Goal: Task Accomplishment & Management: Complete application form

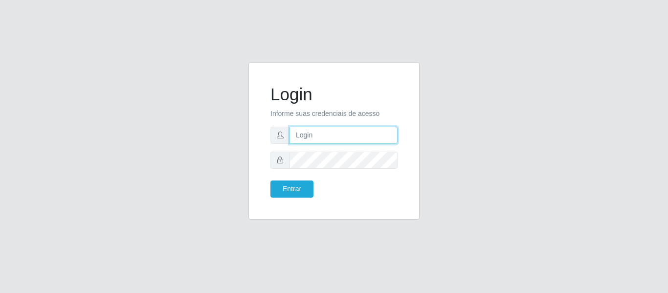
click at [326, 140] on input "text" at bounding box center [344, 135] width 108 height 17
click at [332, 141] on input "text" at bounding box center [344, 135] width 108 height 17
type input "[EMAIL_ADDRESS][DOMAIN_NAME]"
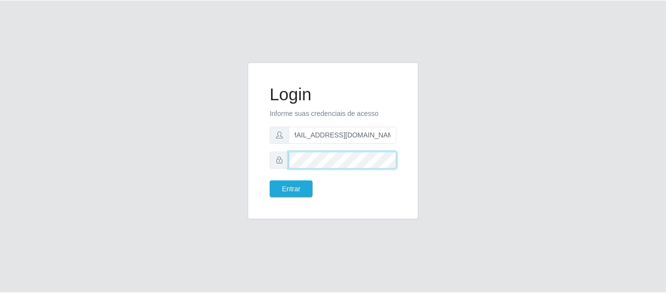
scroll to position [0, 0]
click at [271, 181] on button "Entrar" at bounding box center [292, 189] width 43 height 17
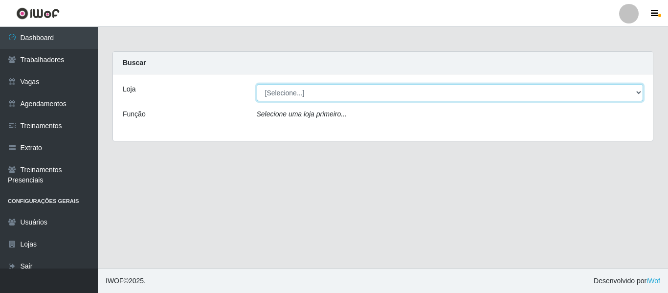
click at [303, 86] on select "[Selecione...] Mister Burg" at bounding box center [450, 92] width 387 height 17
select select "535"
click at [257, 84] on select "[Selecione...] Mister Burg" at bounding box center [450, 92] width 387 height 17
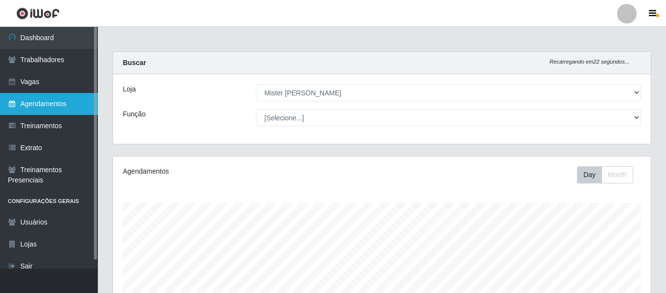
click at [58, 110] on link "Agendamentos" at bounding box center [49, 104] width 98 height 22
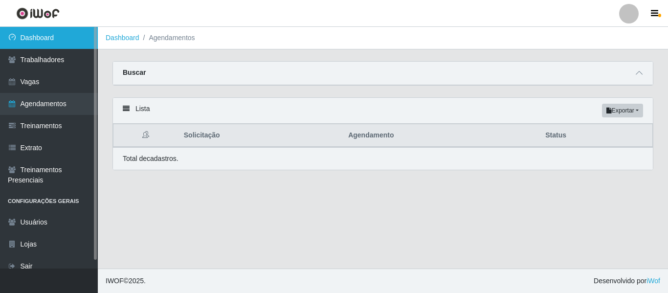
click at [28, 35] on link "Dashboard" at bounding box center [49, 38] width 98 height 22
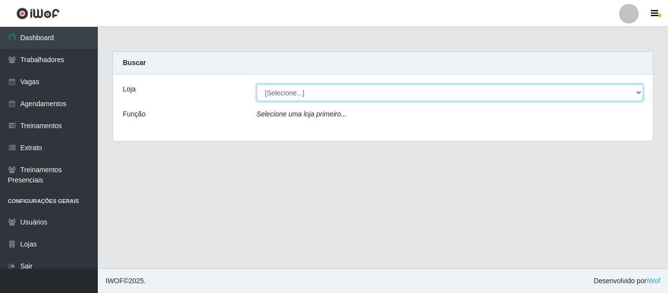
click at [353, 89] on select "[Selecione...] Mister Burg" at bounding box center [450, 92] width 387 height 17
select select "535"
click at [257, 84] on select "[Selecione...] Mister Burg" at bounding box center [450, 92] width 387 height 17
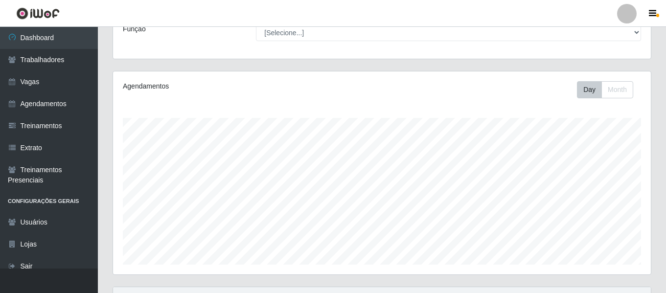
scroll to position [183, 0]
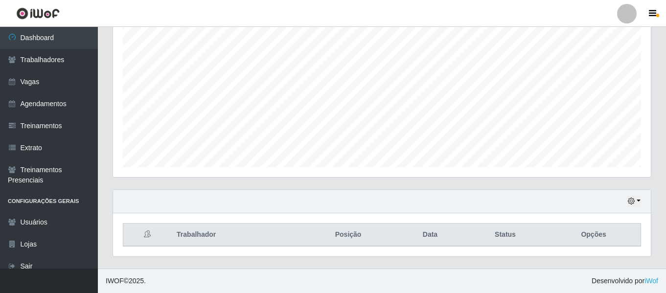
click at [631, 209] on div "Hoje 1 dia 3 dias 1 Semana Não encerrados" at bounding box center [382, 201] width 538 height 23
click at [631, 203] on icon "button" at bounding box center [631, 201] width 7 height 7
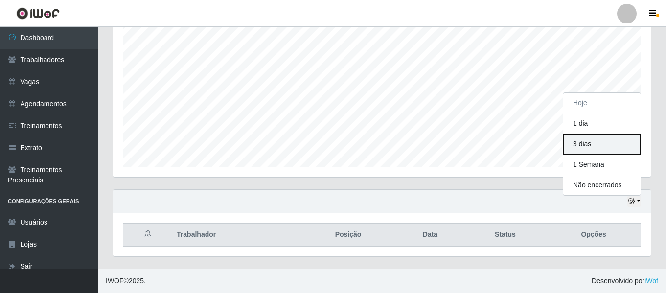
click at [589, 139] on button "3 dias" at bounding box center [601, 144] width 77 height 21
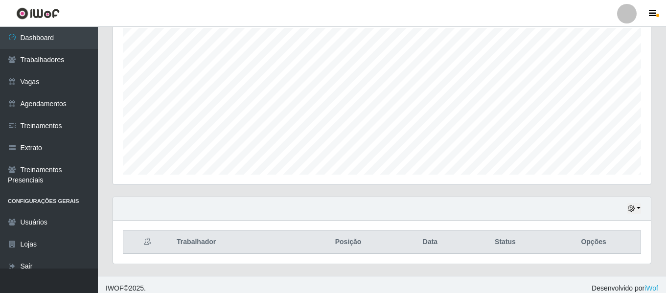
scroll to position [183, 0]
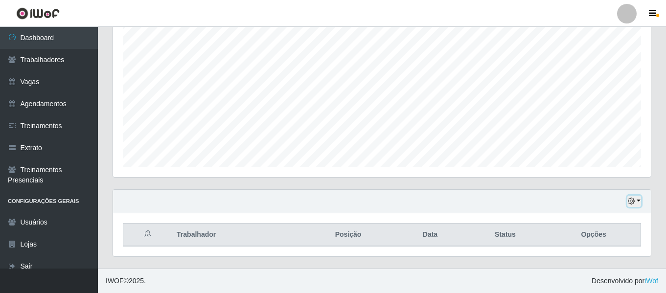
click at [635, 197] on button "button" at bounding box center [634, 201] width 14 height 11
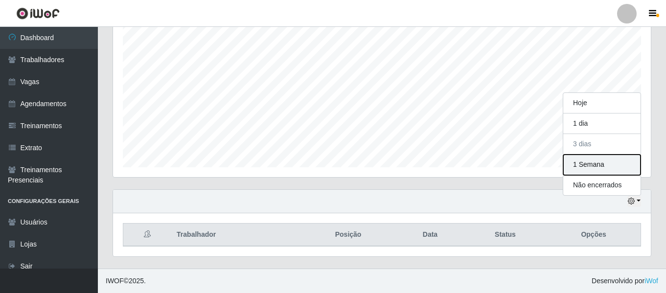
click at [601, 165] on button "1 Semana" at bounding box center [601, 165] width 77 height 21
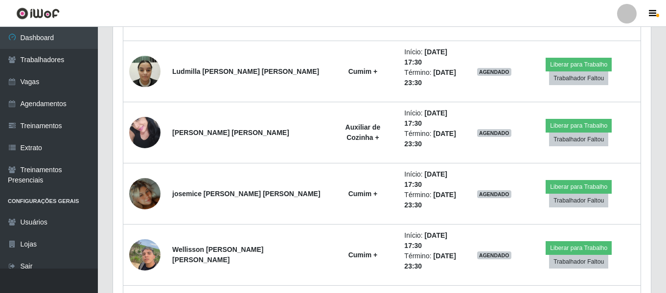
scroll to position [574, 0]
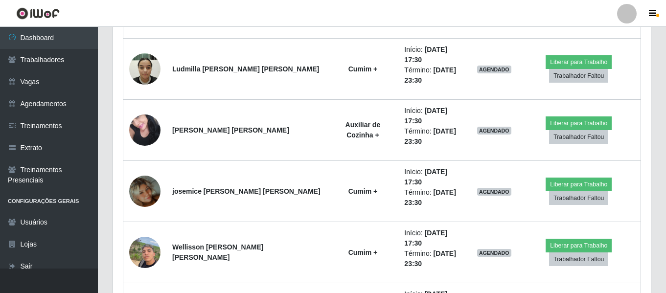
click at [109, 145] on div "Hoje 1 dia 3 [PERSON_NAME] 1 Semana Não encerrados Trabalhador Posição Data Sta…" at bounding box center [381, 296] width 553 height 997
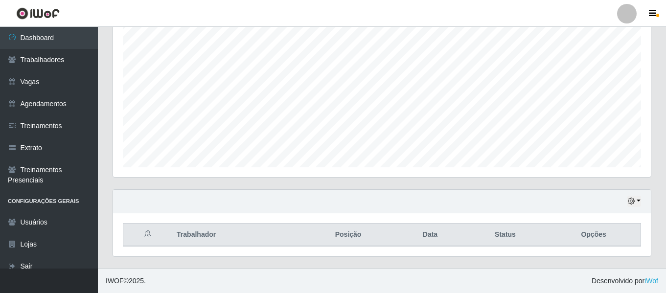
scroll to position [183, 0]
click at [312, 206] on div "Hoje 1 dia 3 dias 1 Semana Não encerrados" at bounding box center [382, 201] width 538 height 23
click at [634, 201] on icon "button" at bounding box center [631, 201] width 7 height 7
click at [448, 195] on div "Hoje 1 dia 3 dias 1 Semana Não encerrados" at bounding box center [382, 201] width 538 height 23
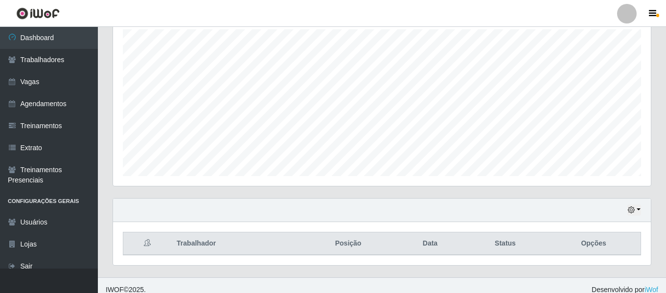
scroll to position [183, 0]
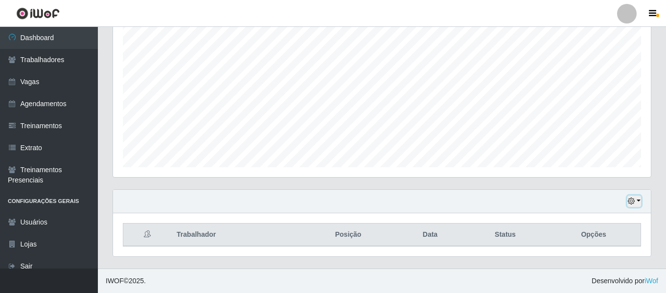
click at [630, 201] on icon "button" at bounding box center [631, 201] width 7 height 7
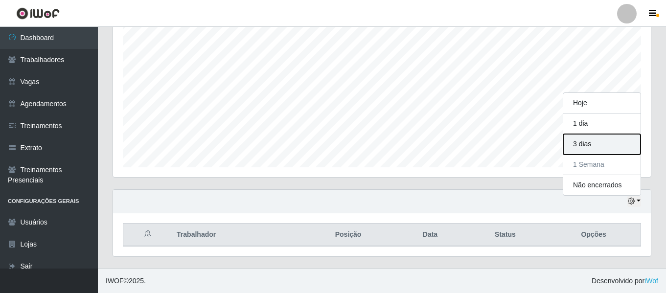
click at [585, 138] on button "3 dias" at bounding box center [601, 144] width 77 height 21
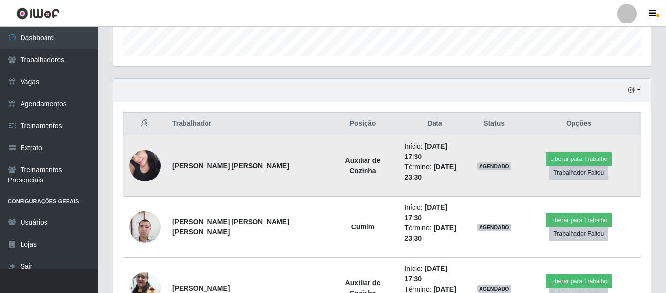
scroll to position [290, 0]
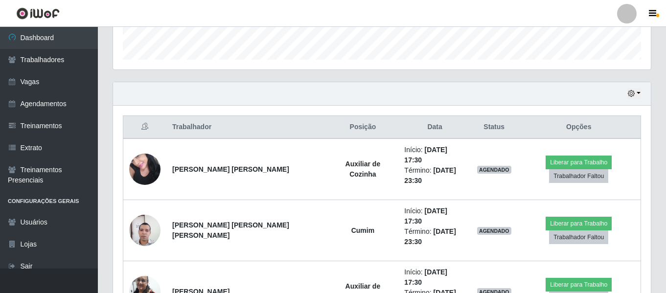
click at [639, 102] on div "Hoje 1 dia 3 dias 1 Semana Não encerrados" at bounding box center [382, 93] width 538 height 23
click at [637, 95] on button "button" at bounding box center [634, 93] width 14 height 11
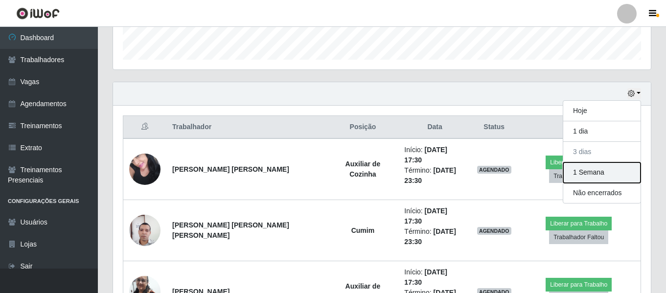
click at [600, 176] on button "1 Semana" at bounding box center [601, 172] width 77 height 21
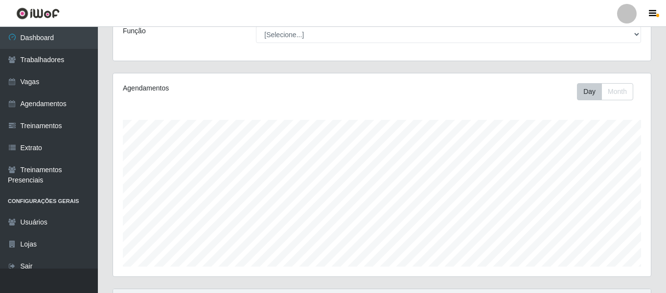
scroll to position [183, 0]
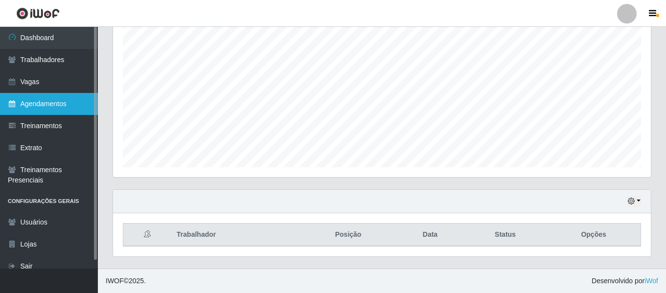
click at [34, 100] on link "Agendamentos" at bounding box center [49, 104] width 98 height 22
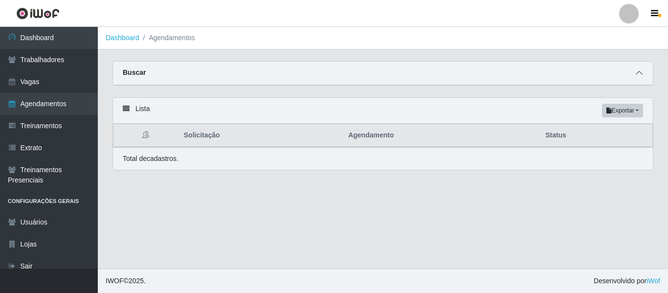
click at [638, 76] on icon at bounding box center [639, 72] width 7 height 7
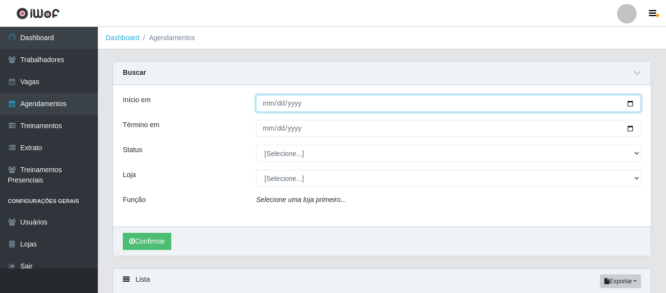
click at [627, 103] on input "Início em" at bounding box center [448, 103] width 385 height 17
type input "[DATE]"
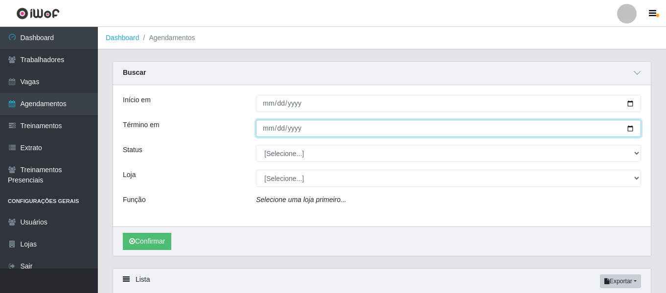
click at [288, 134] on input "Término em" at bounding box center [448, 128] width 385 height 17
click at [629, 127] on input "Término em" at bounding box center [448, 128] width 385 height 17
type input "[DATE]"
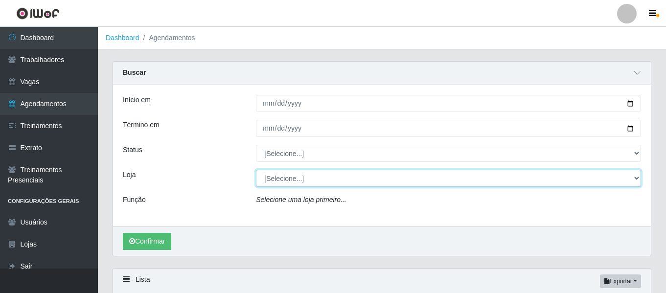
click at [286, 176] on select "[Selecione...] Mister Burg" at bounding box center [448, 178] width 385 height 17
select select "535"
click at [256, 170] on select "[Selecione...] Mister Burg" at bounding box center [448, 178] width 385 height 17
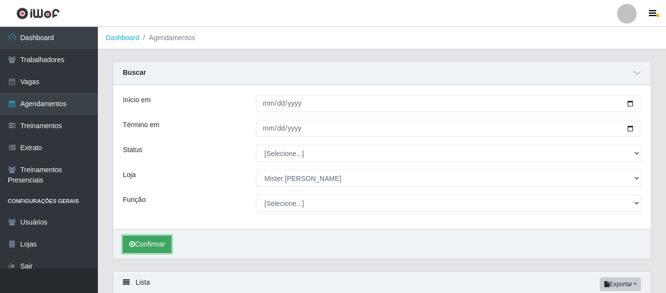
click at [151, 247] on button "Confirmar" at bounding box center [147, 244] width 48 height 17
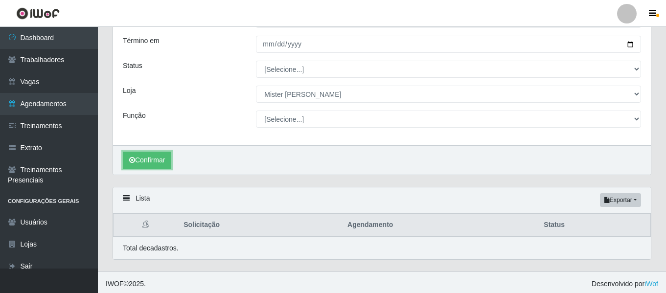
scroll to position [88, 0]
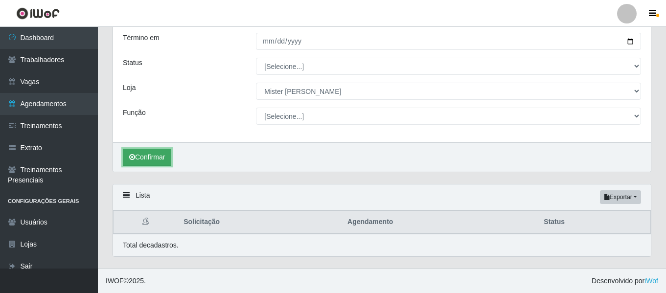
click at [159, 161] on button "Confirmar" at bounding box center [147, 157] width 48 height 17
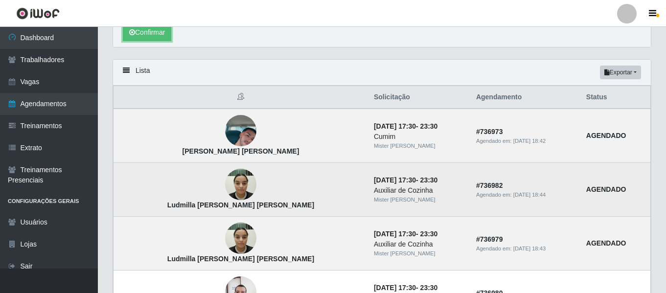
scroll to position [234, 0]
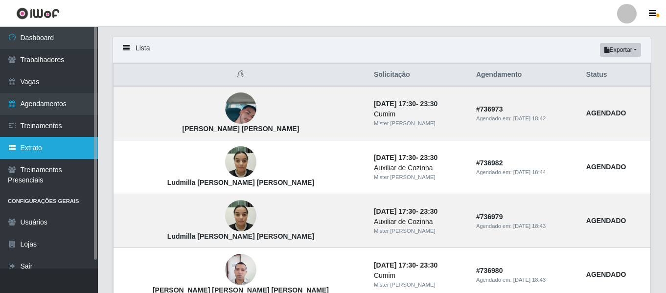
click at [46, 145] on link "Extrato" at bounding box center [49, 148] width 98 height 22
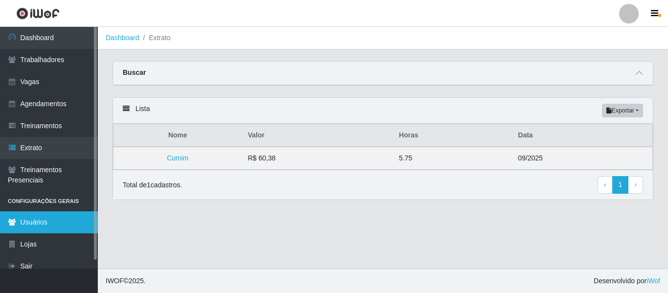
click at [42, 216] on link "Usuários" at bounding box center [49, 222] width 98 height 22
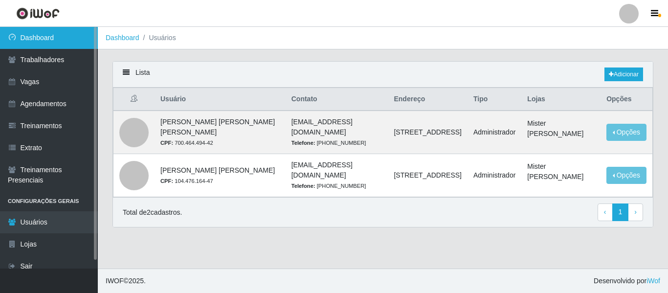
click at [38, 38] on link "Dashboard" at bounding box center [49, 38] width 98 height 22
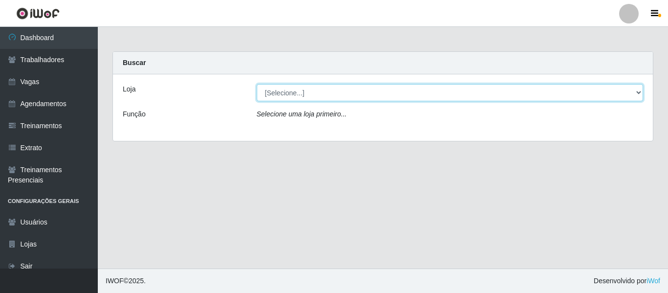
click at [356, 85] on select "[Selecione...] Mister Burg" at bounding box center [450, 92] width 387 height 17
select select "535"
click at [257, 84] on select "[Selecione...] Mister Burg" at bounding box center [450, 92] width 387 height 17
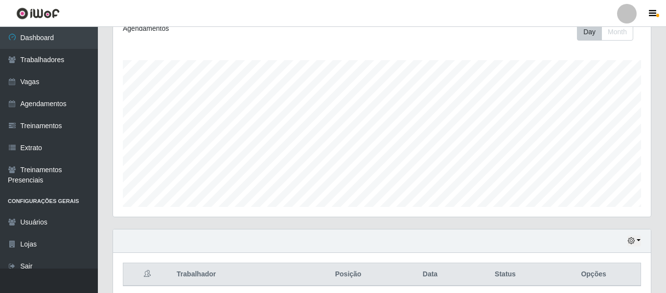
scroll to position [183, 0]
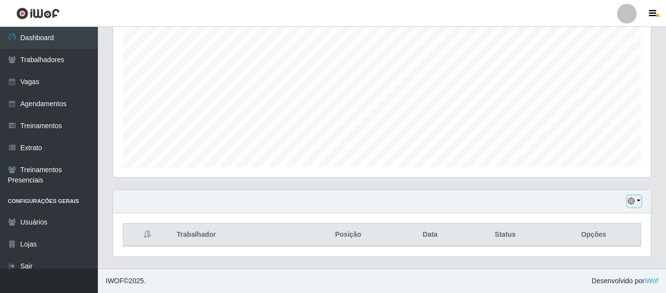
click at [638, 202] on button "button" at bounding box center [634, 201] width 14 height 11
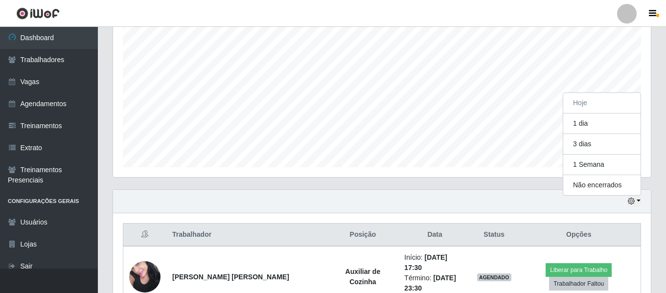
click at [453, 205] on div "Hoje 1 dia 3 dias 1 Semana Não encerrados" at bounding box center [382, 201] width 538 height 23
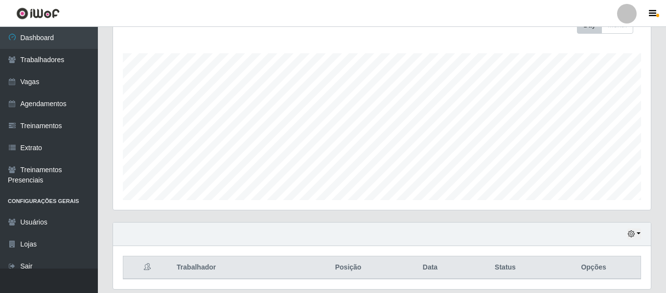
scroll to position [183, 0]
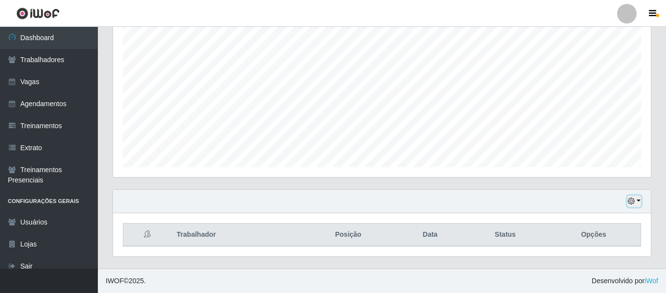
click at [634, 201] on icon "button" at bounding box center [631, 201] width 7 height 7
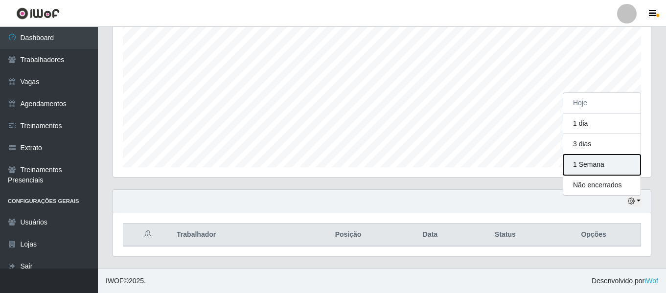
click at [601, 166] on button "1 Semana" at bounding box center [601, 165] width 77 height 21
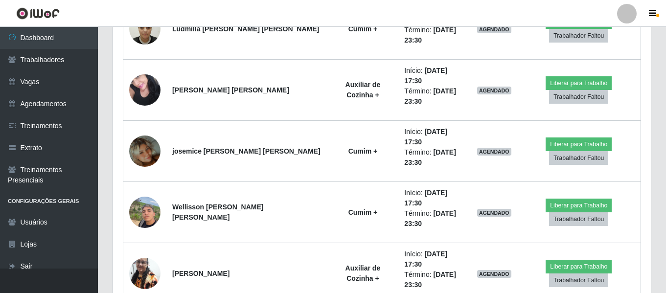
scroll to position [623, 0]
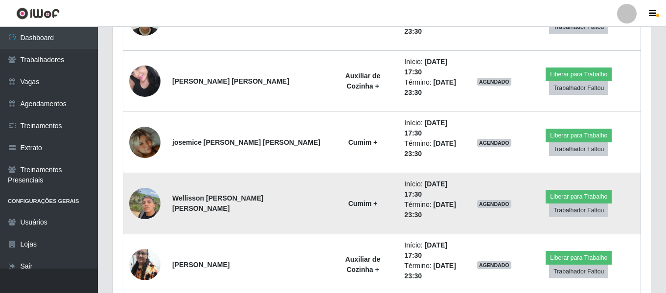
click at [146, 183] on img at bounding box center [144, 204] width 31 height 42
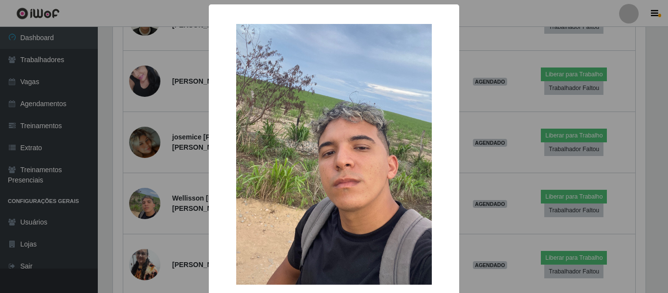
click at [139, 185] on div "× OK Cancel" at bounding box center [334, 146] width 668 height 293
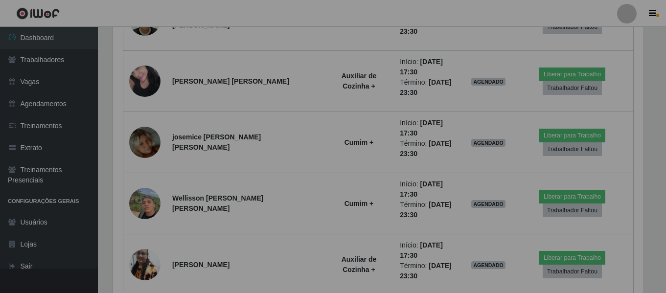
scroll to position [203, 538]
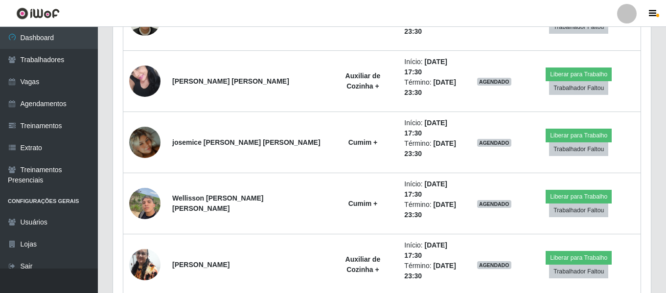
click at [139, 244] on img at bounding box center [144, 265] width 31 height 42
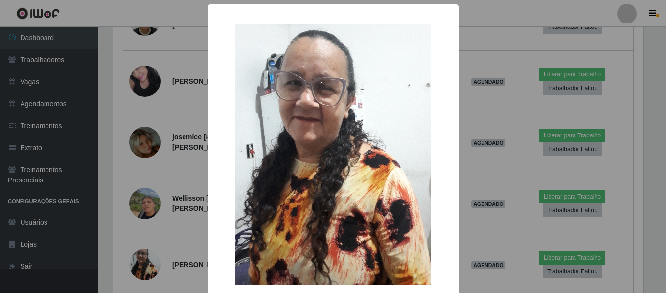
scroll to position [203, 533]
click at [139, 185] on div "× OK Cancel" at bounding box center [334, 146] width 668 height 293
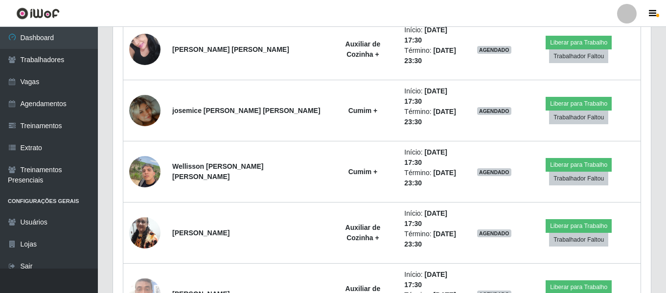
scroll to position [672, 0]
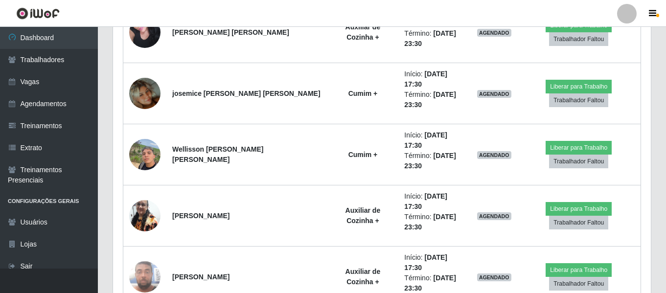
click at [139, 256] on img at bounding box center [144, 277] width 31 height 42
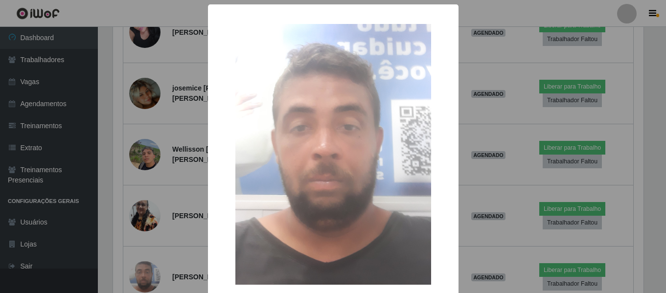
scroll to position [203, 533]
click at [139, 185] on div "× OK Cancel" at bounding box center [334, 146] width 668 height 293
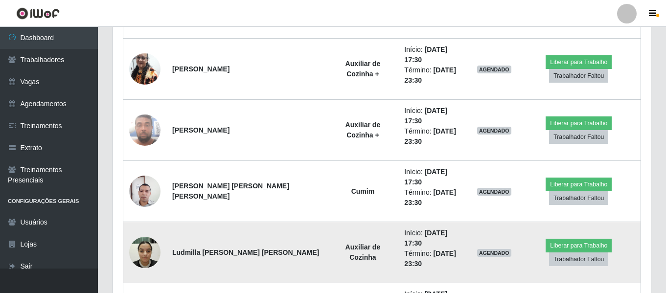
scroll to position [183, 0]
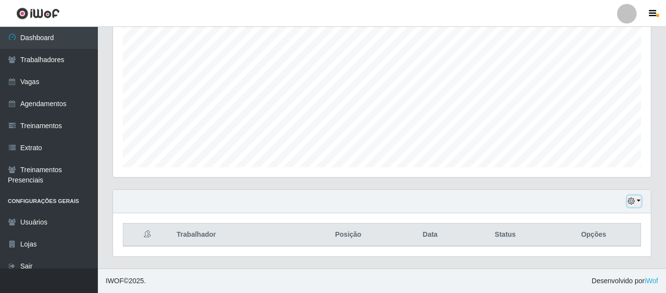
click at [629, 196] on button "button" at bounding box center [634, 201] width 14 height 11
click at [525, 184] on div "Agendamentos Day Month" at bounding box center [381, 82] width 553 height 216
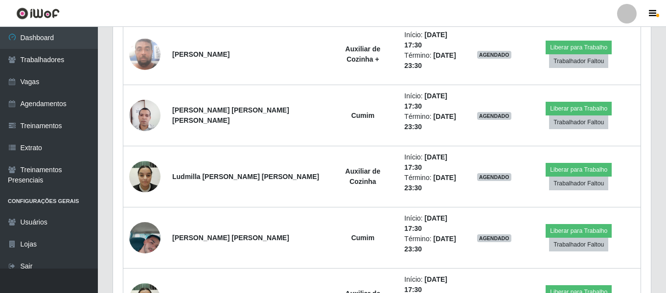
scroll to position [946, 0]
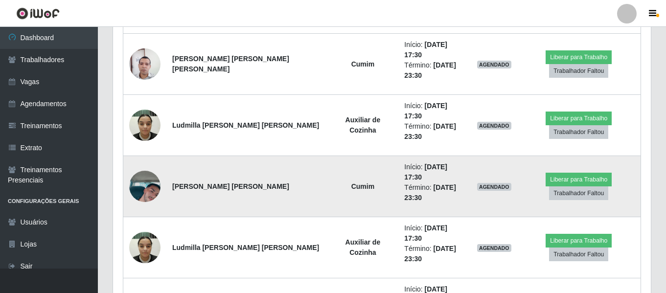
click at [154, 159] on img at bounding box center [144, 187] width 31 height 56
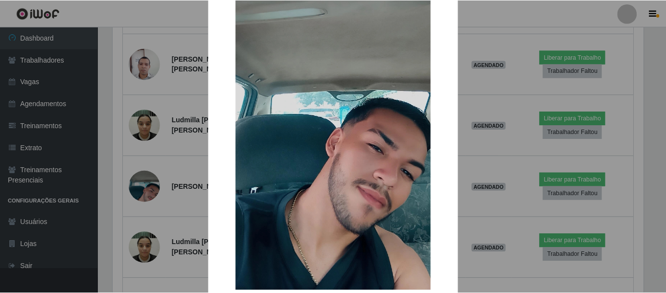
scroll to position [140, 0]
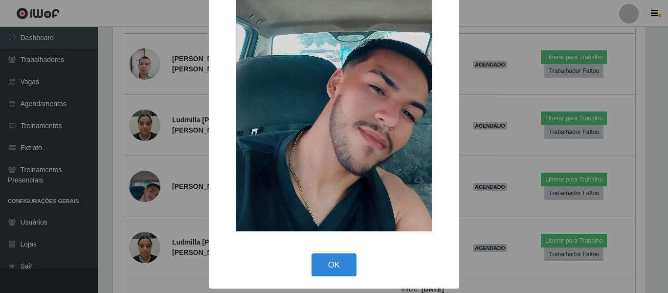
click at [162, 139] on div "× OK Cancel" at bounding box center [334, 146] width 668 height 293
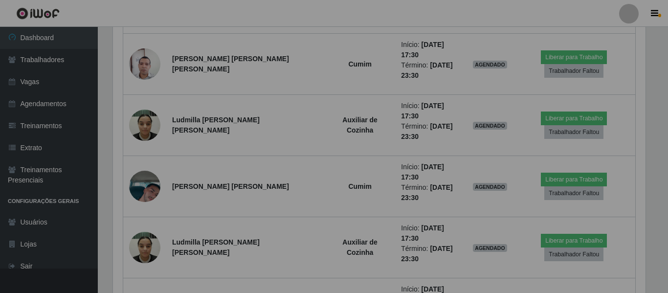
scroll to position [203, 538]
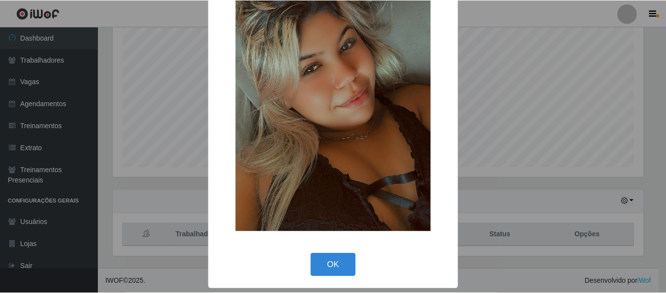
scroll to position [183, 0]
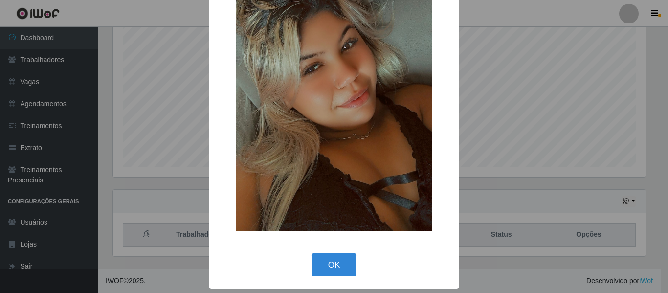
click at [118, 151] on div "× OK Cancel" at bounding box center [334, 146] width 668 height 293
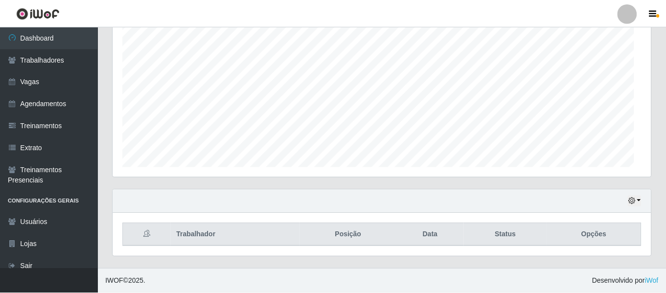
scroll to position [203, 538]
click at [636, 203] on button "button" at bounding box center [634, 201] width 14 height 11
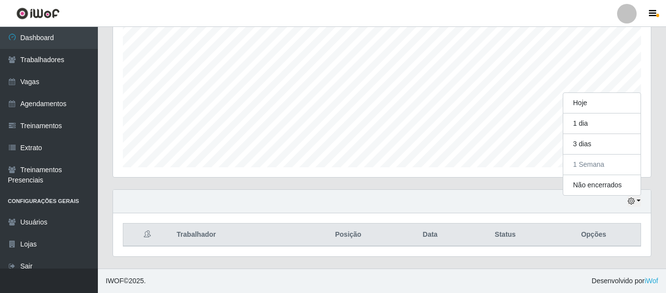
click at [662, 152] on div "Carregando... Buscar Recarregando em 12 segundos... Loja [Selecione...] Mister …" at bounding box center [382, 69] width 568 height 400
click at [634, 205] on icon "button" at bounding box center [631, 201] width 7 height 7
click at [662, 155] on div "Carregando... Buscar Recarregando em 9 segundos... Loja [Selecione...] Mister B…" at bounding box center [382, 69] width 568 height 400
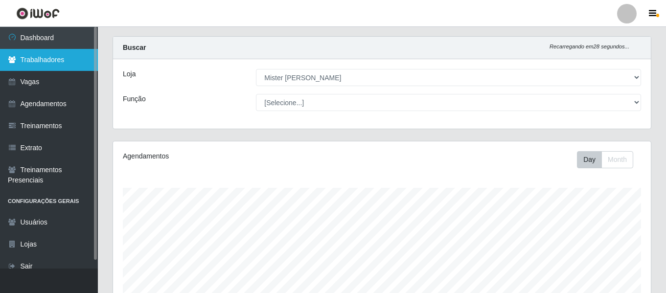
scroll to position [0, 0]
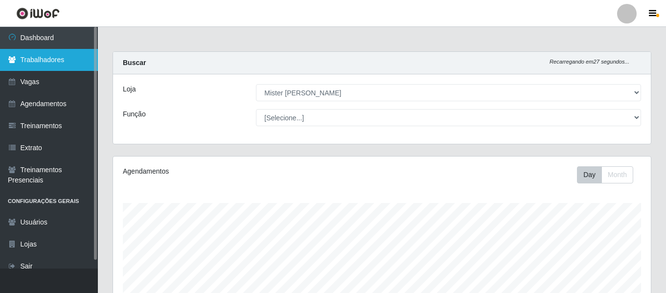
click at [39, 52] on link "Trabalhadores" at bounding box center [49, 60] width 98 height 22
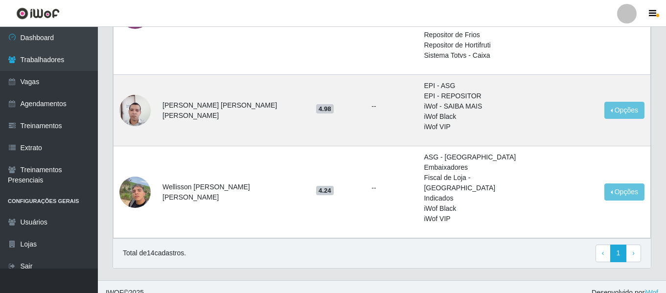
scroll to position [705, 0]
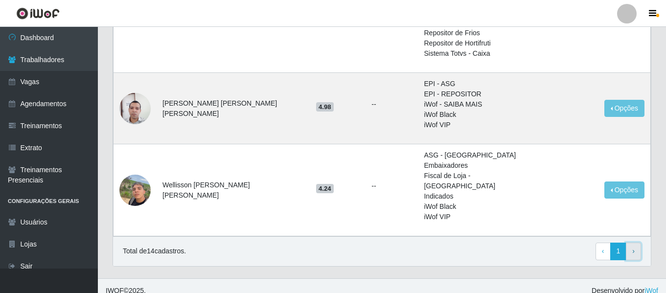
click at [639, 243] on link "› Next" at bounding box center [633, 252] width 15 height 18
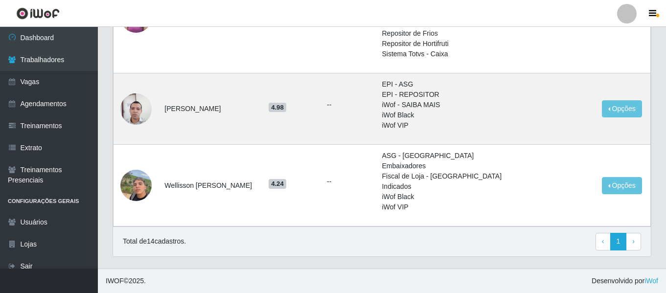
scroll to position [705, 0]
click at [641, 242] on link "› Next" at bounding box center [633, 242] width 15 height 18
